Goal: Connect with others: Participate in discussion

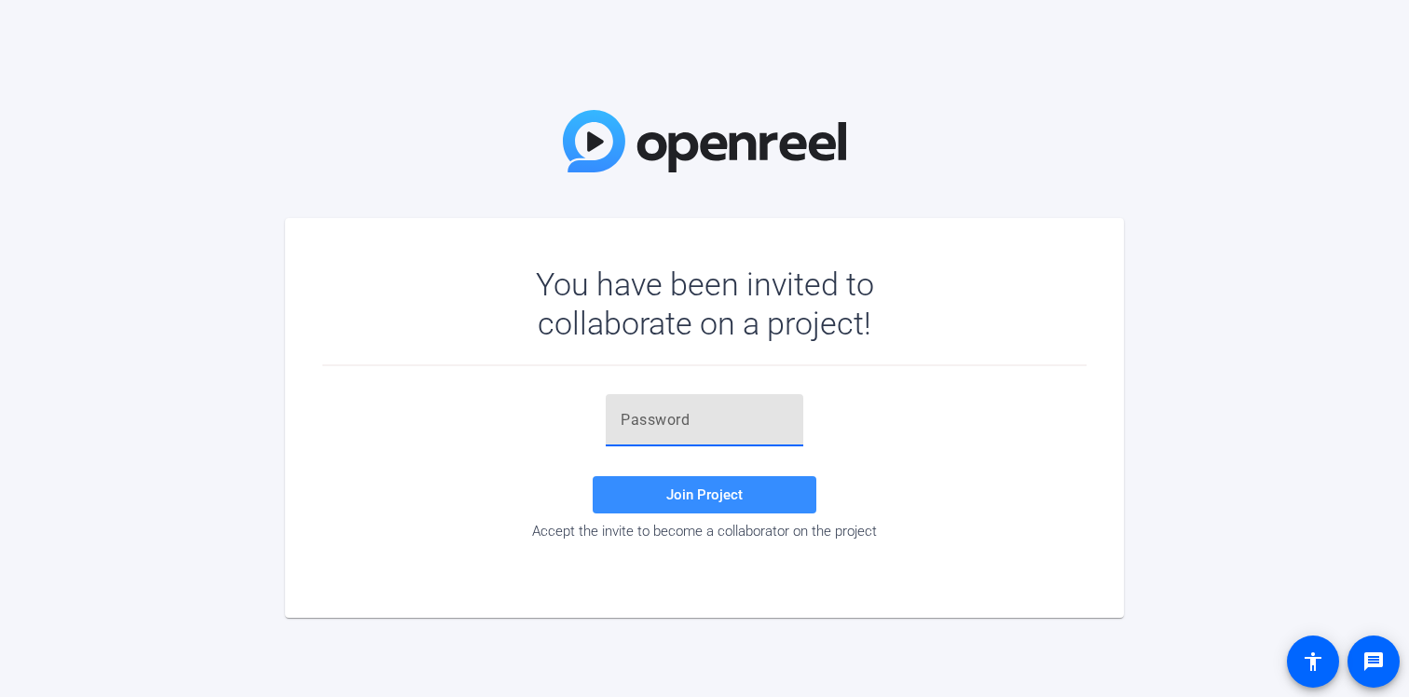
click at [714, 416] on input "text" at bounding box center [704, 420] width 168 height 22
paste input "GX3!Ee"
type input "GX3!Ee"
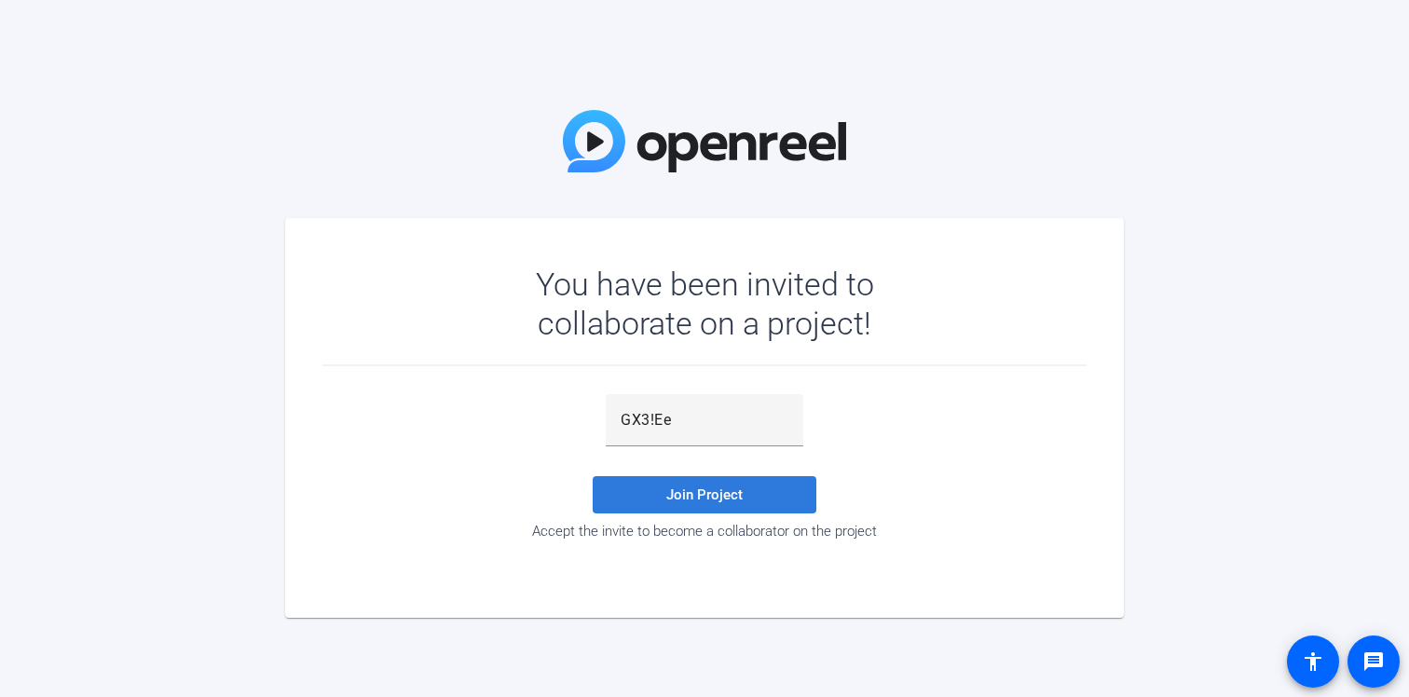
click at [727, 474] on span at bounding box center [705, 494] width 224 height 45
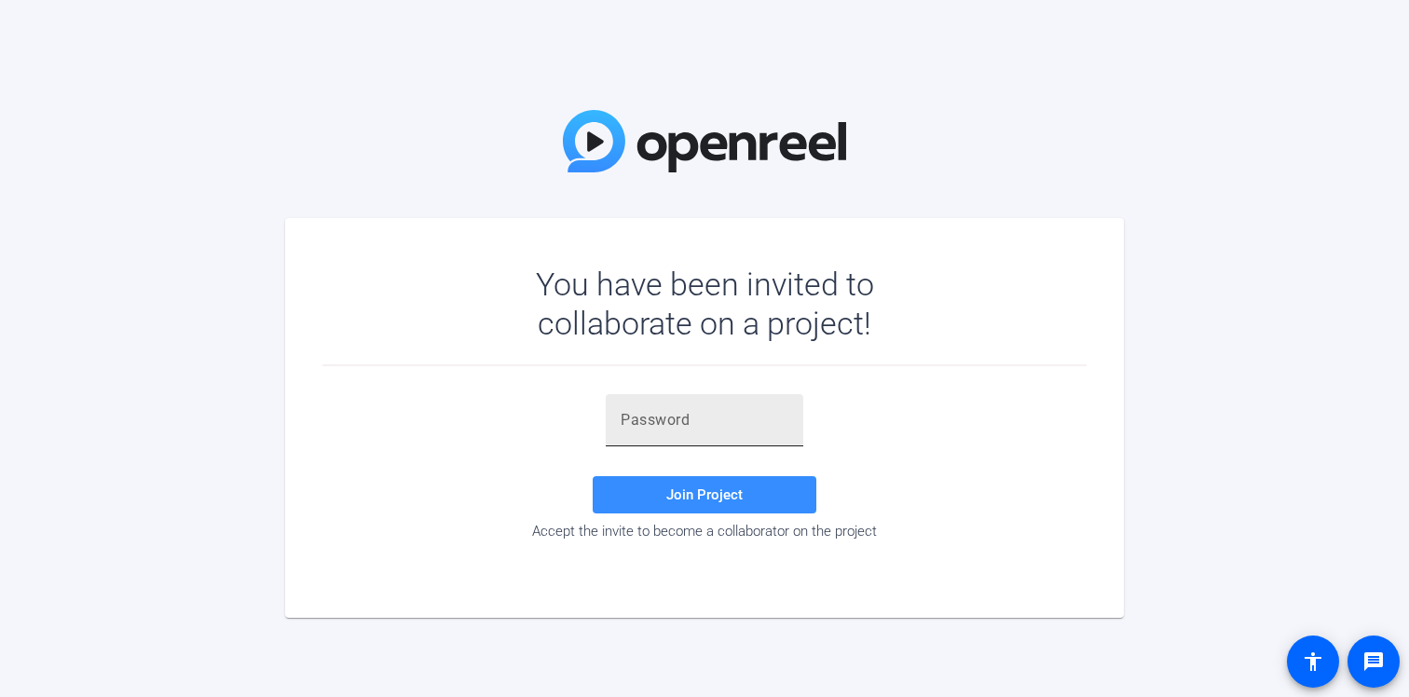
click at [691, 419] on input "text" at bounding box center [704, 420] width 168 height 22
paste input "GX3!Ee"
type input "GX3!Ee"
click at [694, 466] on div at bounding box center [705, 456] width 198 height 20
click at [694, 500] on span "Join Project" at bounding box center [704, 494] width 76 height 17
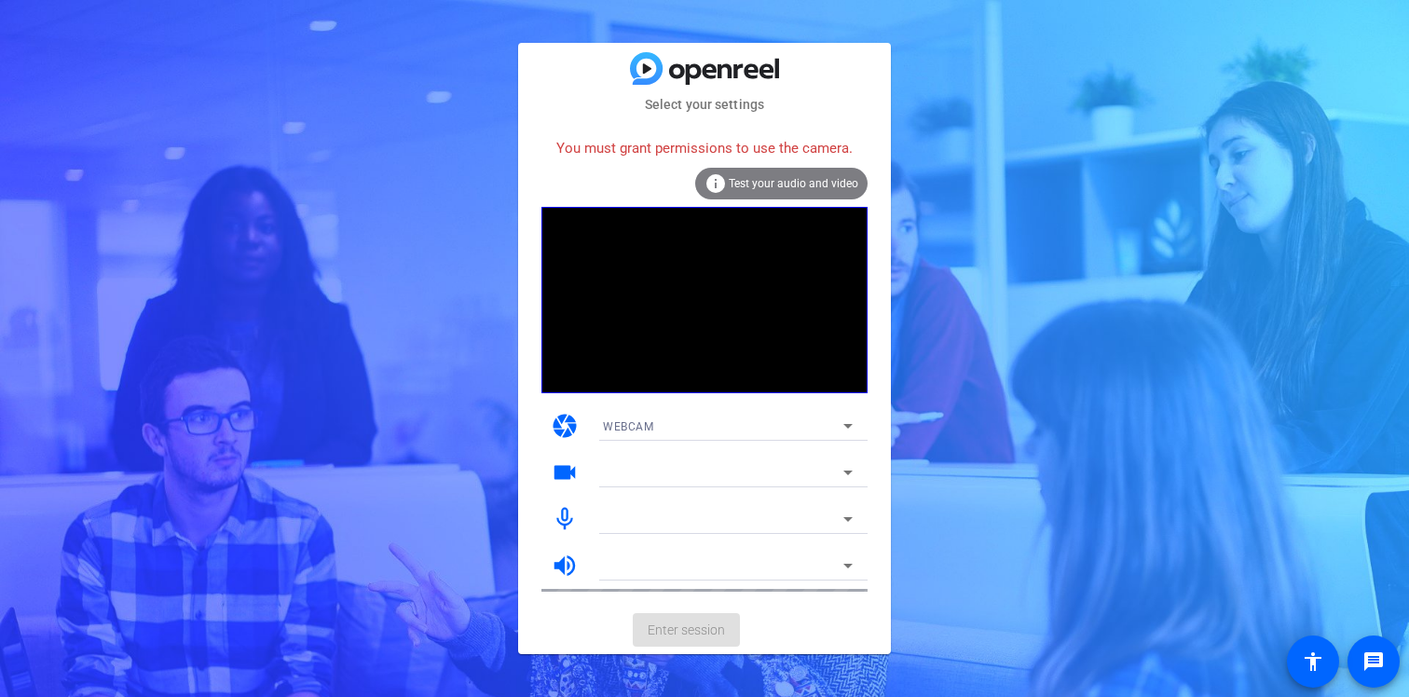
click at [638, 427] on span "WEBCAM" at bounding box center [628, 426] width 50 height 13
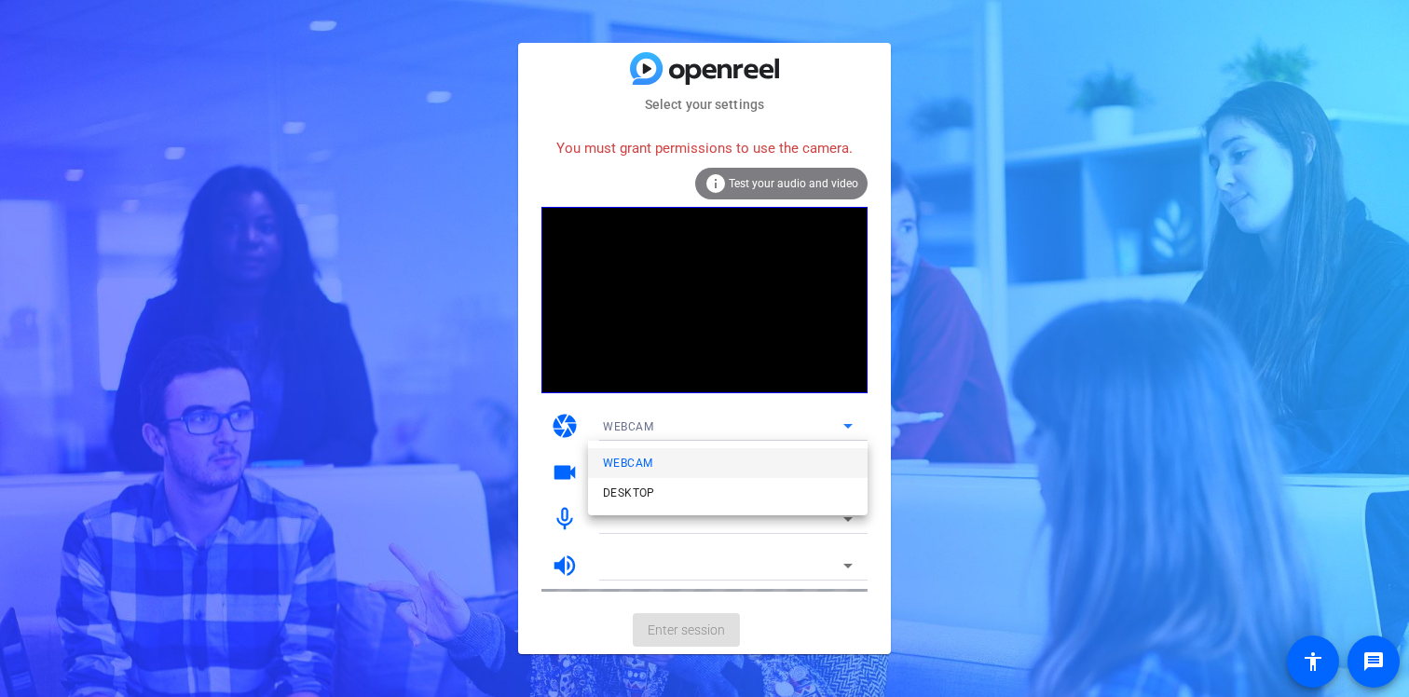
click at [502, 453] on div at bounding box center [704, 348] width 1409 height 697
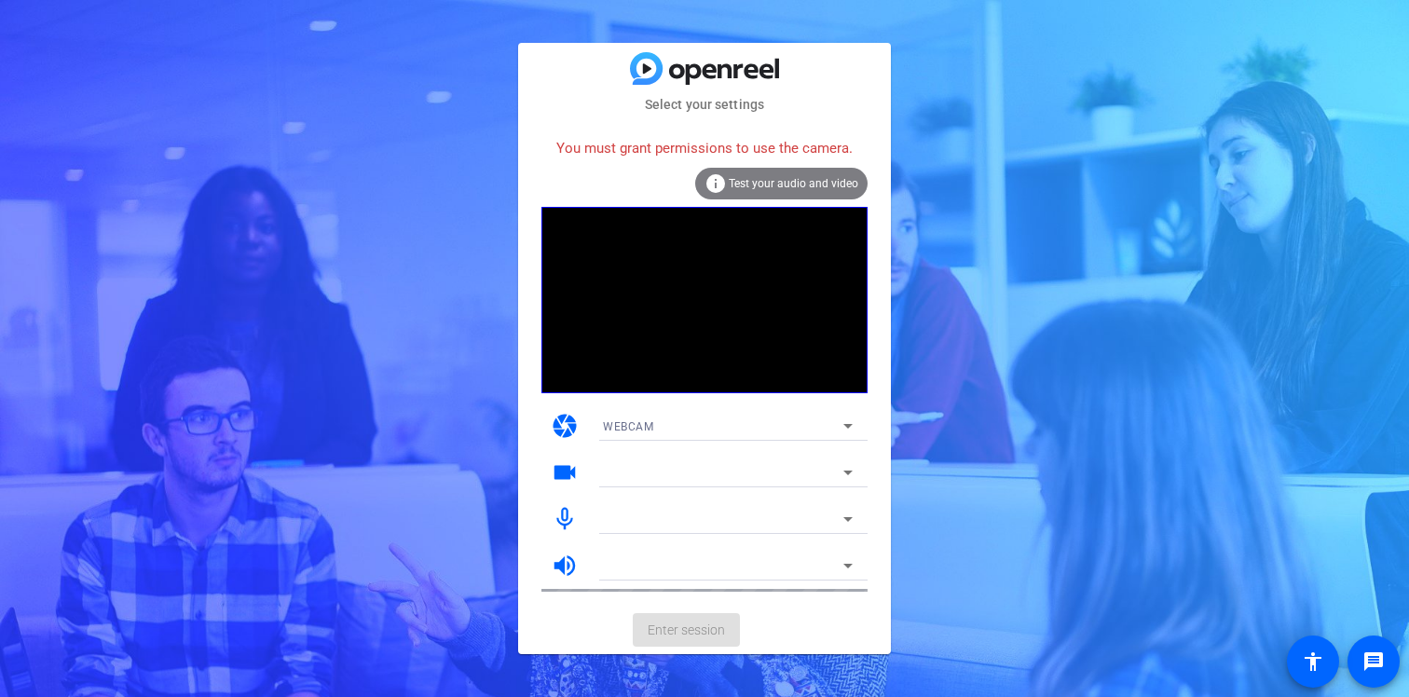
click at [639, 461] on mat-select at bounding box center [728, 472] width 250 height 22
click at [639, 479] on div at bounding box center [723, 472] width 240 height 22
click at [462, 200] on div "Select your settings You must grant permissions to use the camera. info Test yo…" at bounding box center [704, 348] width 1409 height 697
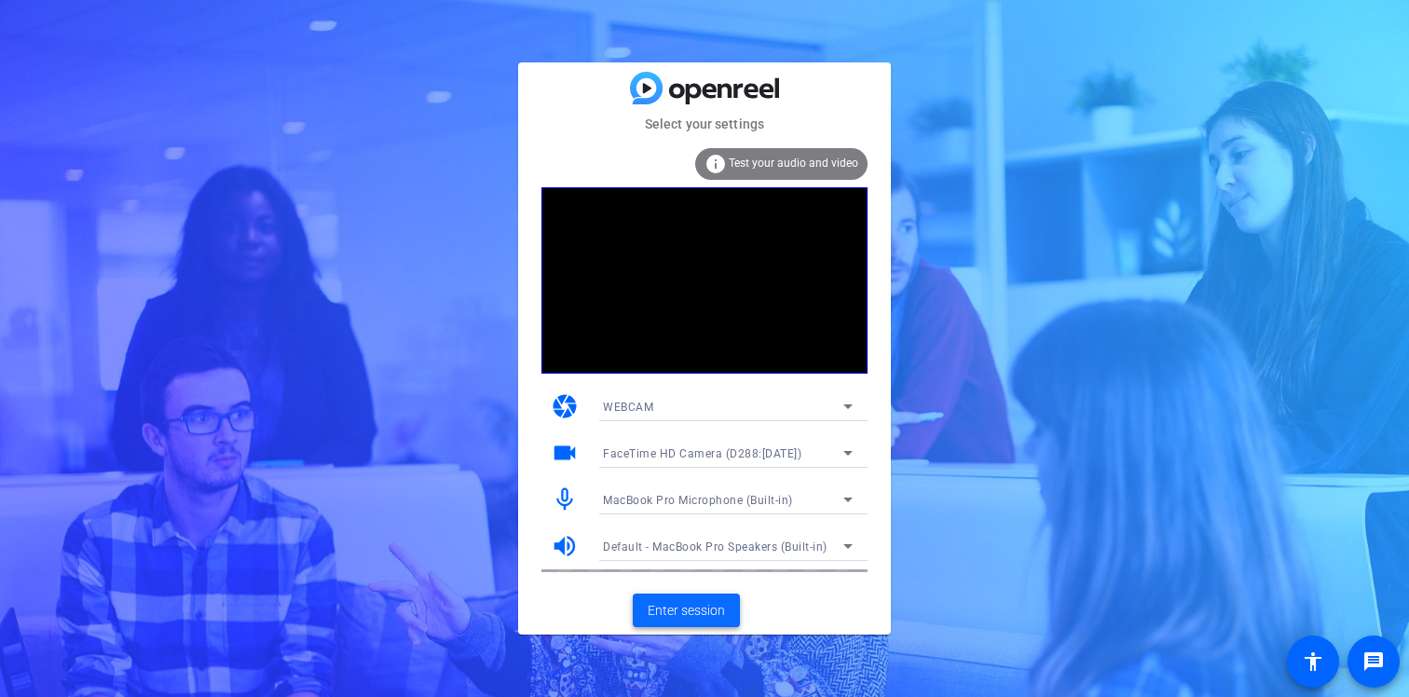
click at [713, 608] on span "Enter session" at bounding box center [685, 611] width 77 height 20
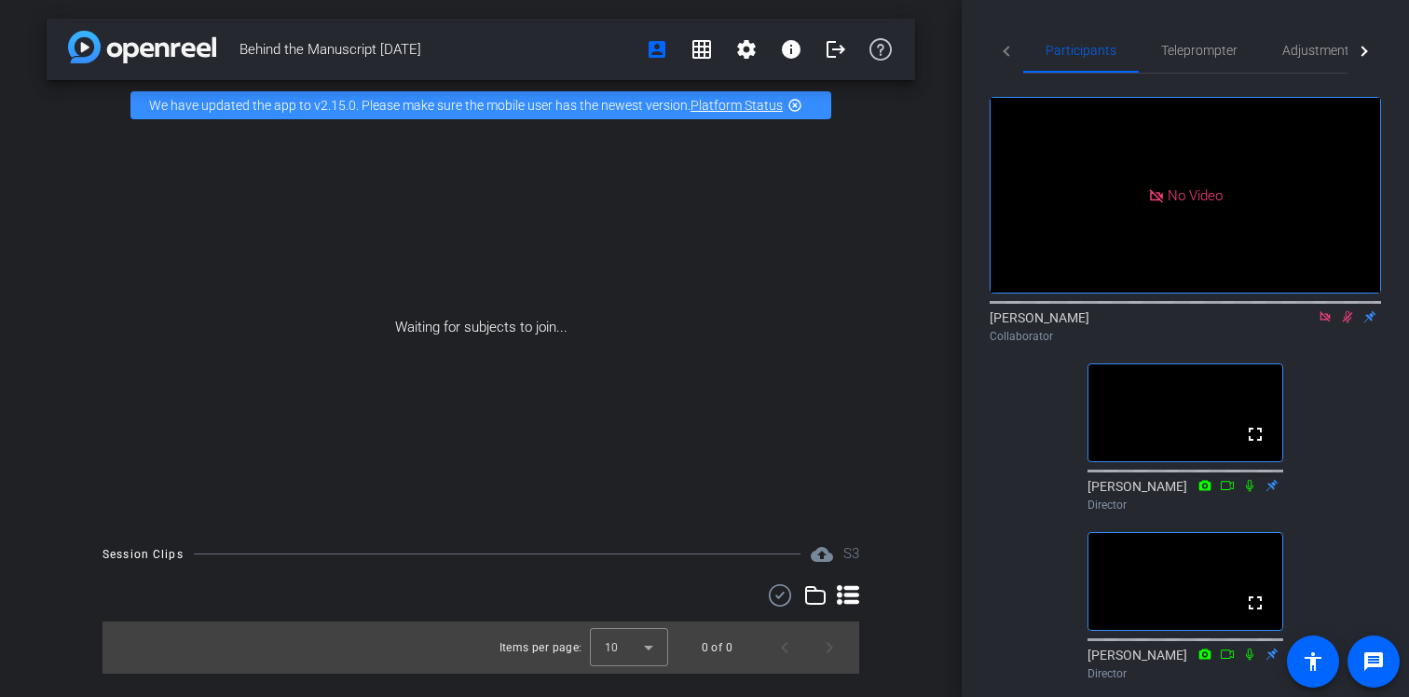
click at [1345, 323] on icon at bounding box center [1347, 317] width 10 height 12
click at [1319, 321] on icon at bounding box center [1324, 316] width 10 height 10
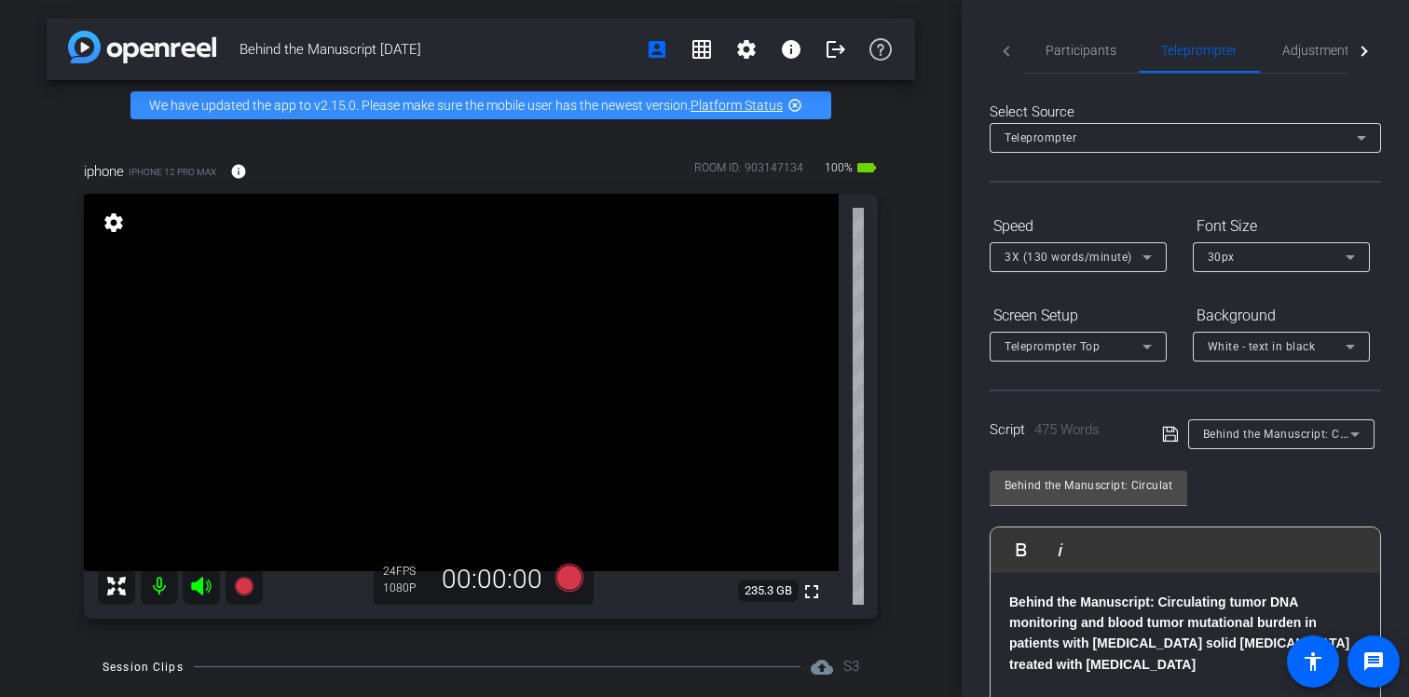
click at [136, 588] on div at bounding box center [180, 585] width 165 height 37
click at [151, 583] on mat-icon at bounding box center [159, 585] width 37 height 37
click at [153, 581] on mat-icon at bounding box center [159, 585] width 37 height 37
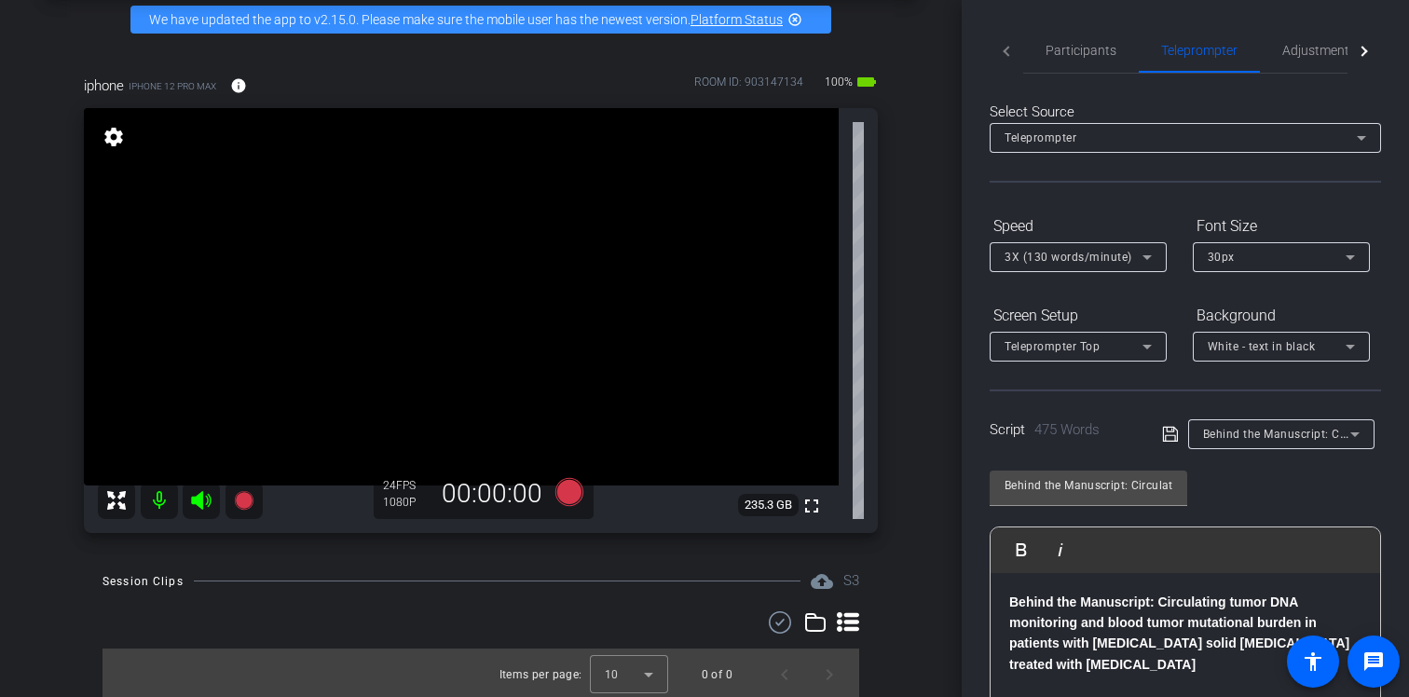
scroll to position [89, 0]
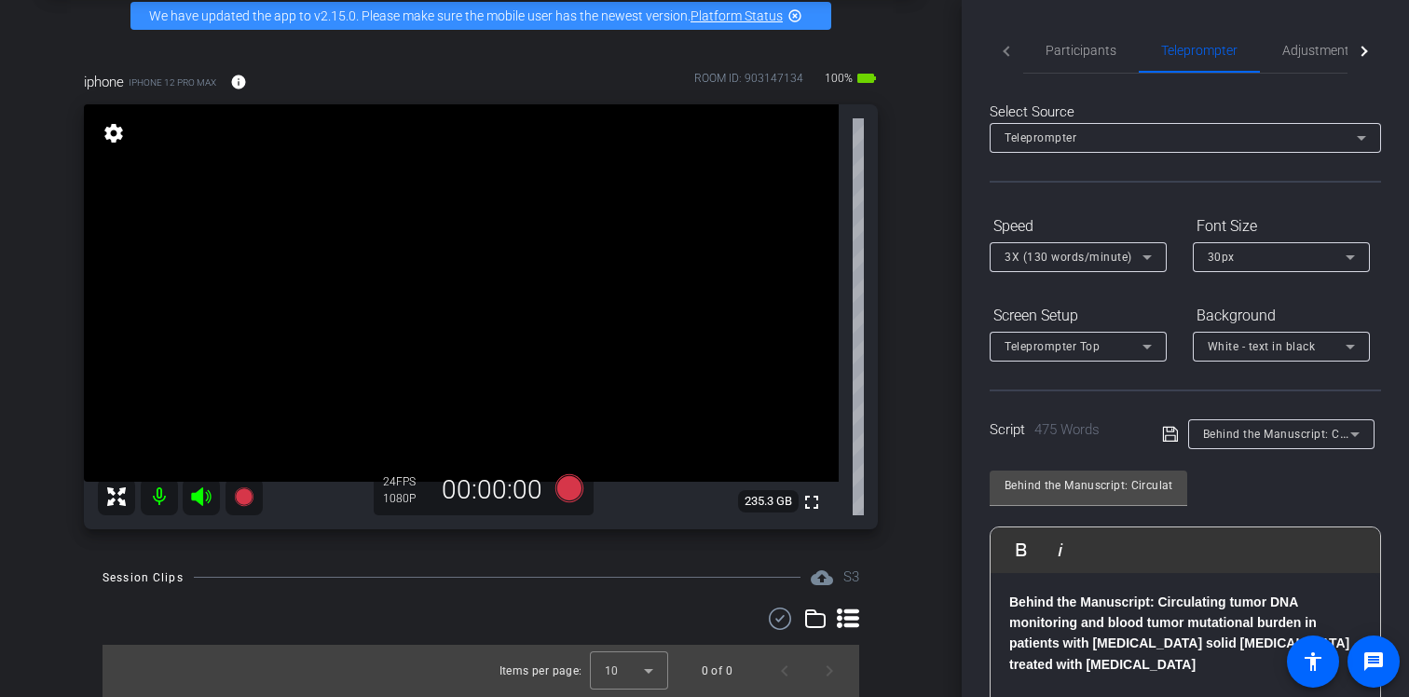
click at [1011, 45] on mat-tab-header "Participants Teleprompter Adjustments Live" at bounding box center [1184, 51] width 391 height 46
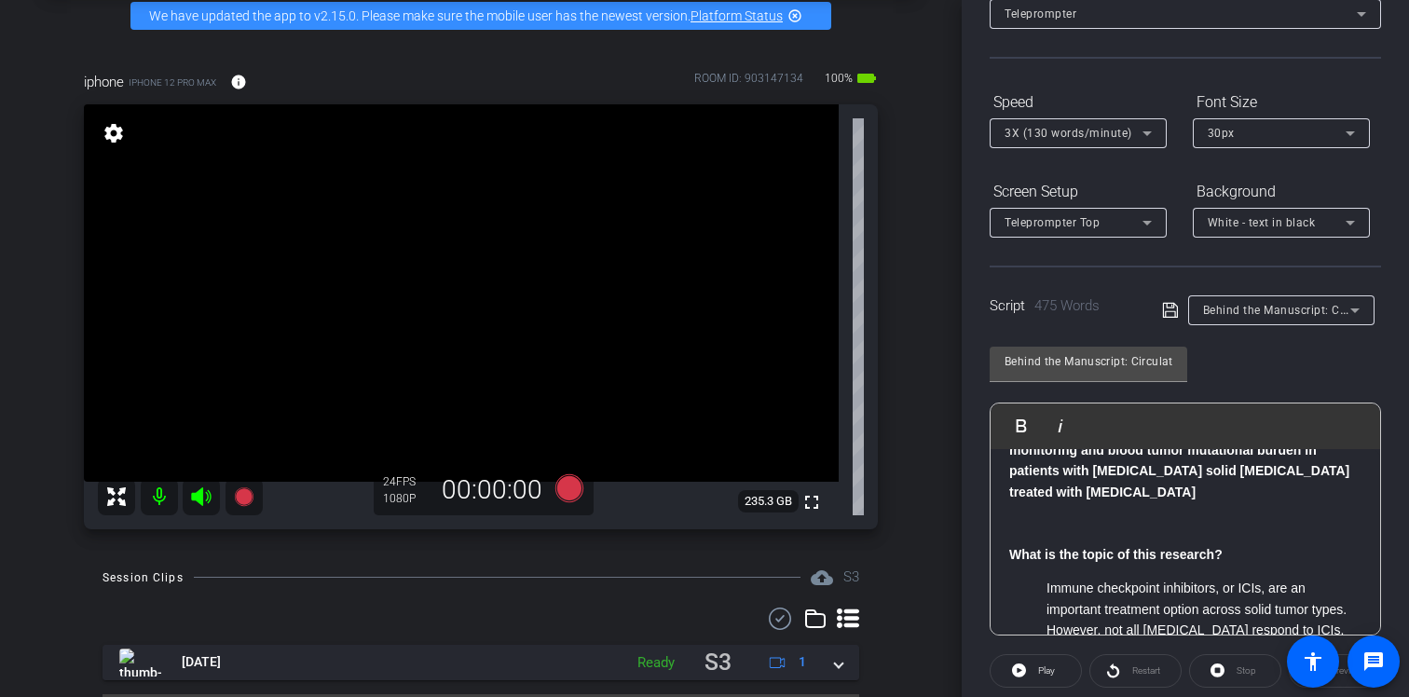
scroll to position [0, 0]
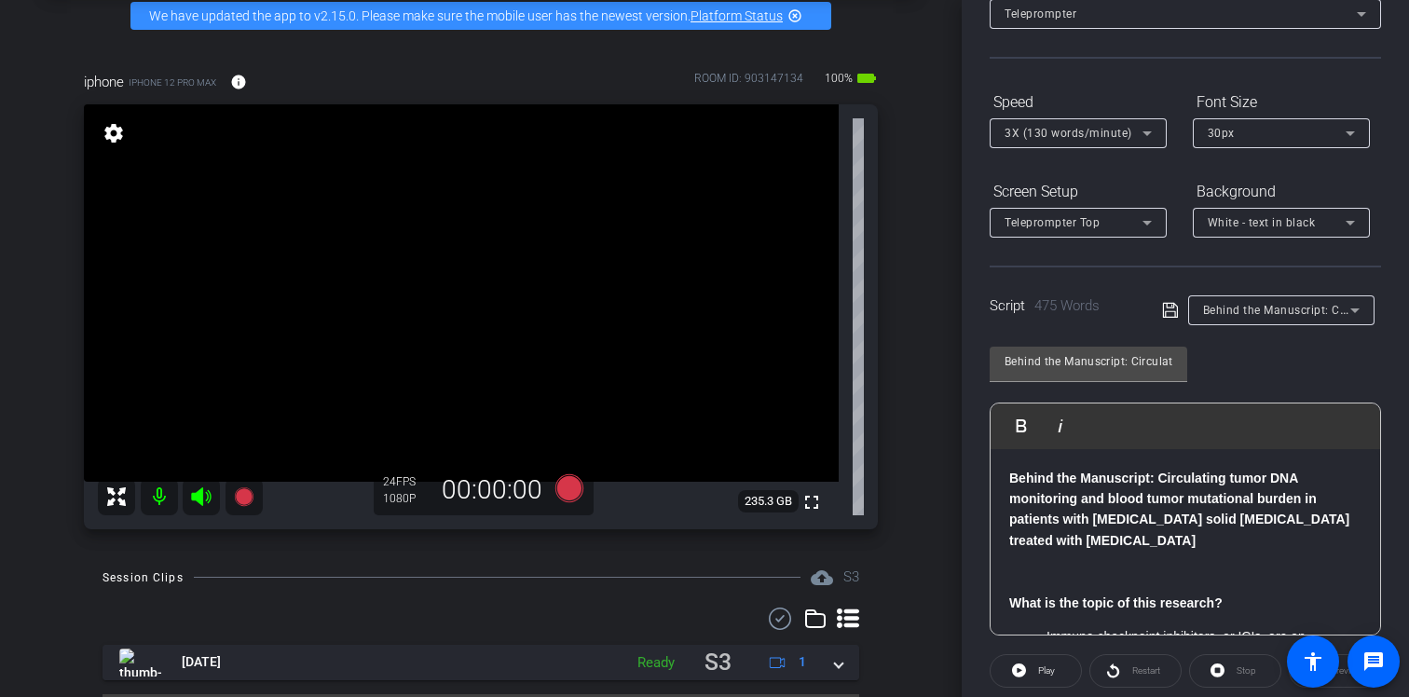
click at [1131, 541] on p "Behind the Manuscript: Circulating tumor DNA monitoring and blood tumor mutatio…" at bounding box center [1185, 510] width 352 height 84
